Goal: Task Accomplishment & Management: Use online tool/utility

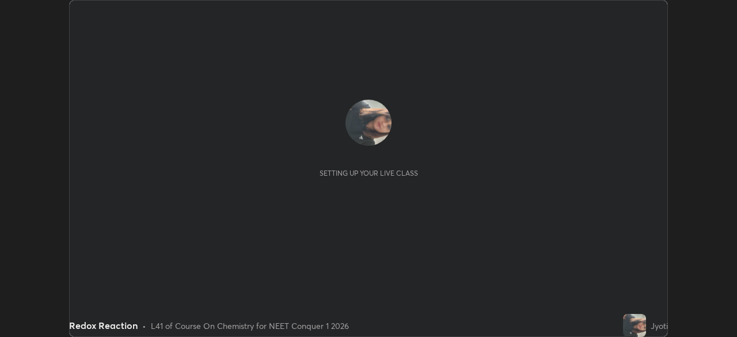
scroll to position [337, 736]
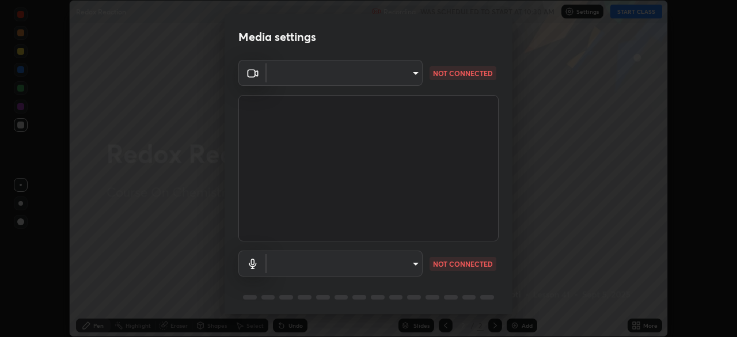
type input "143341fbb904ed7f6d4b6d102c287fed7119b8a5c82681b0fe0d60ab9d1c1976"
type input "default"
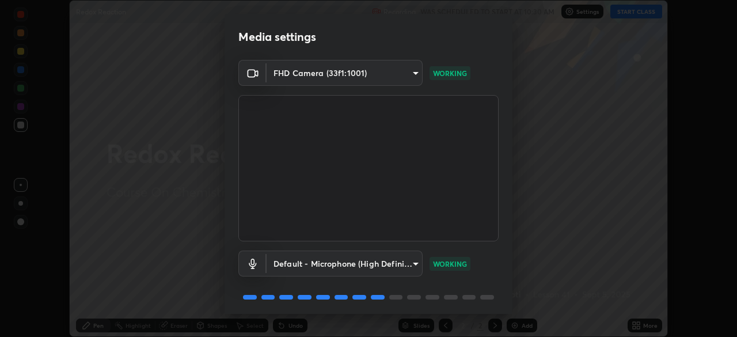
scroll to position [41, 0]
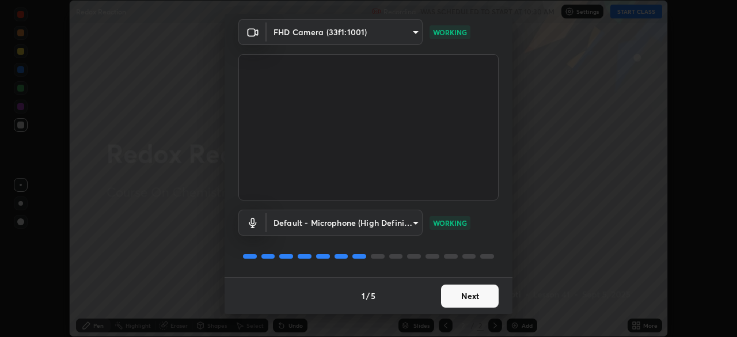
click at [457, 294] on button "Next" at bounding box center [470, 295] width 58 height 23
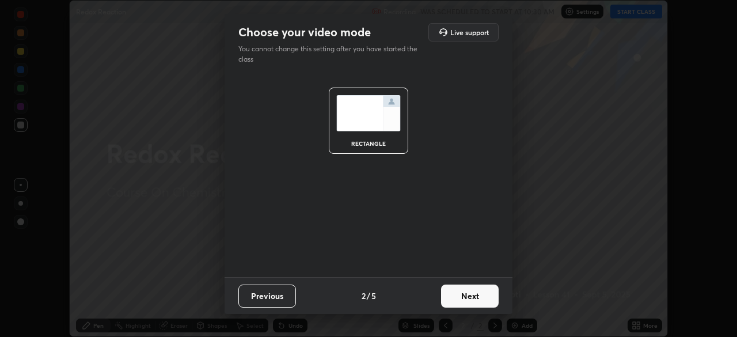
scroll to position [0, 0]
click at [460, 298] on button "Next" at bounding box center [470, 295] width 58 height 23
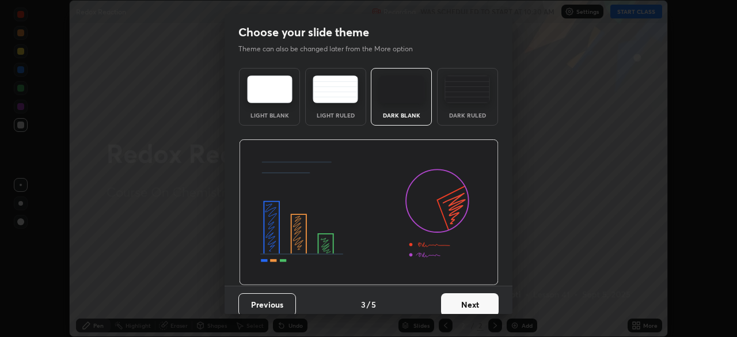
click at [463, 304] on button "Next" at bounding box center [470, 304] width 58 height 23
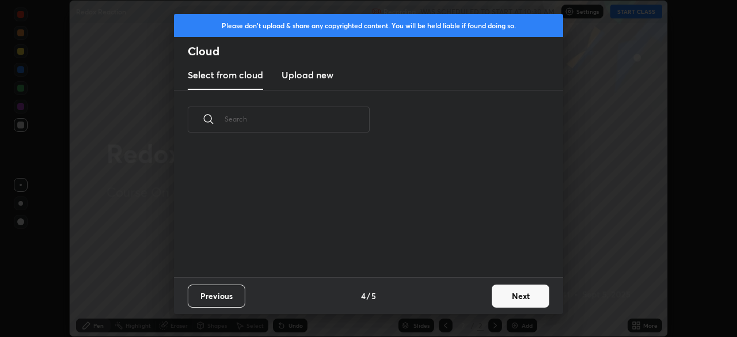
click at [504, 298] on button "Next" at bounding box center [521, 295] width 58 height 23
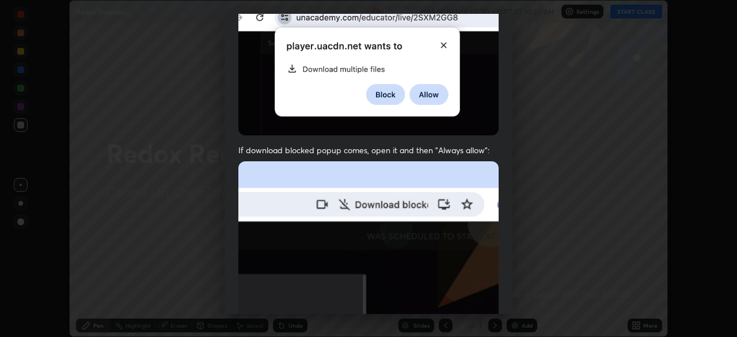
scroll to position [276, 0]
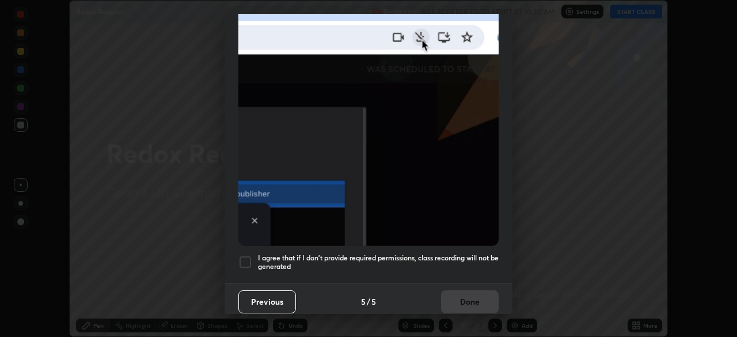
click at [295, 253] on h5 "I agree that if I don't provide required permissions, class recording will not …" at bounding box center [378, 262] width 241 height 18
click at [464, 298] on button "Done" at bounding box center [470, 301] width 58 height 23
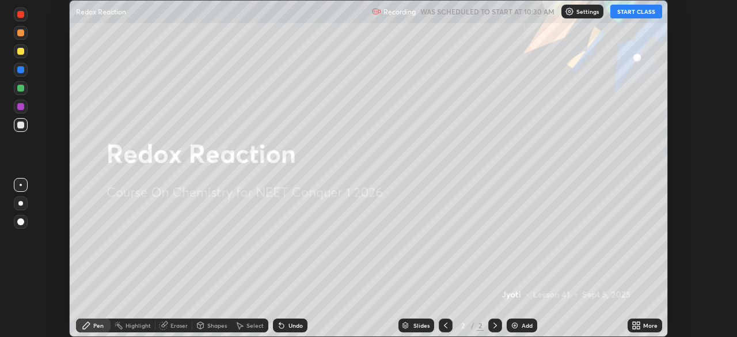
click at [631, 12] on button "START CLASS" at bounding box center [636, 12] width 52 height 14
